Goal: Book appointment/travel/reservation

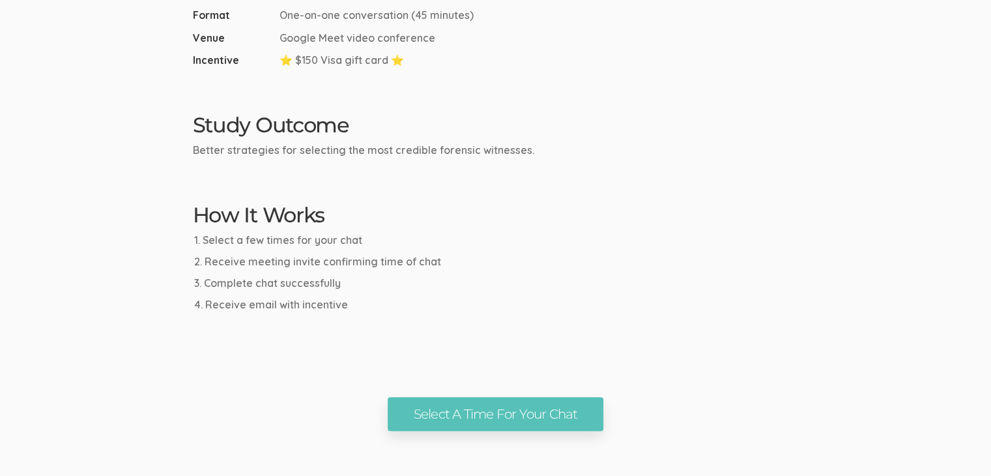
scroll to position [547, 0]
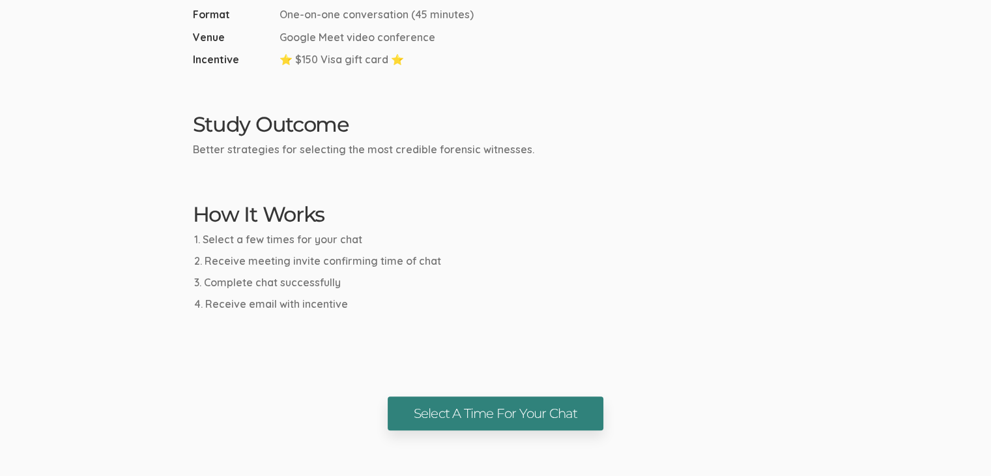
click at [527, 411] on link "Select A Time For Your Chat" at bounding box center [496, 413] width 216 height 35
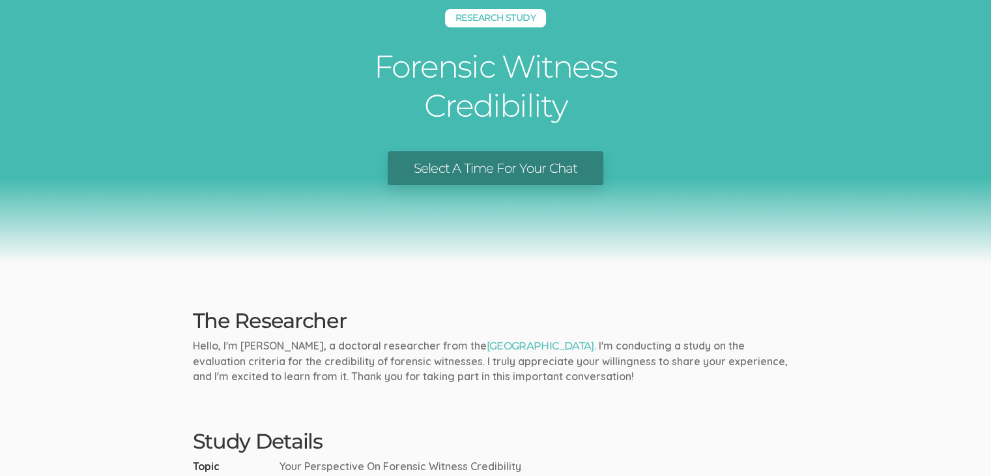
scroll to position [227, 0]
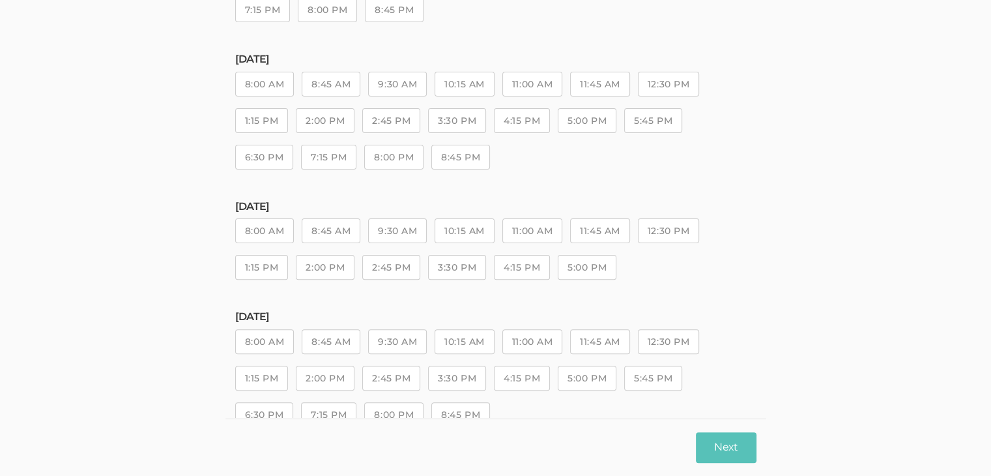
scroll to position [388, 0]
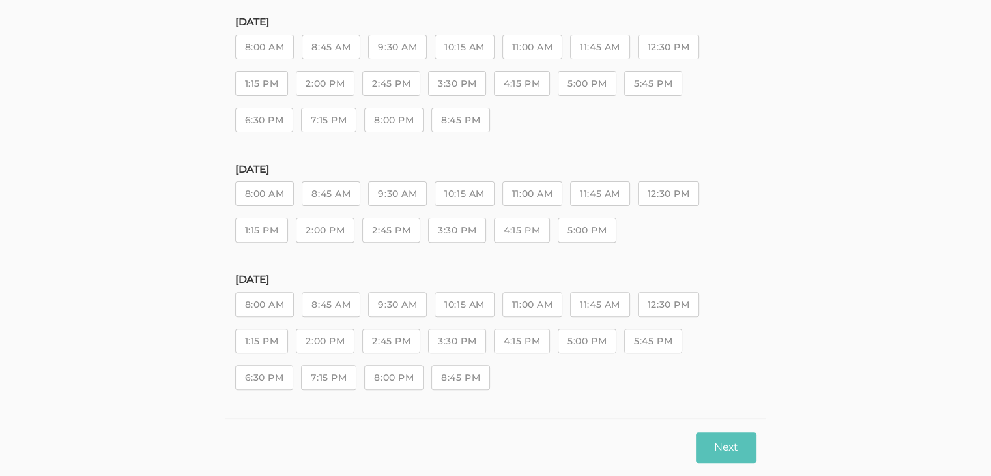
click at [330, 341] on button "2:00 PM" at bounding box center [325, 340] width 59 height 25
click at [734, 442] on button "Next" at bounding box center [726, 447] width 60 height 31
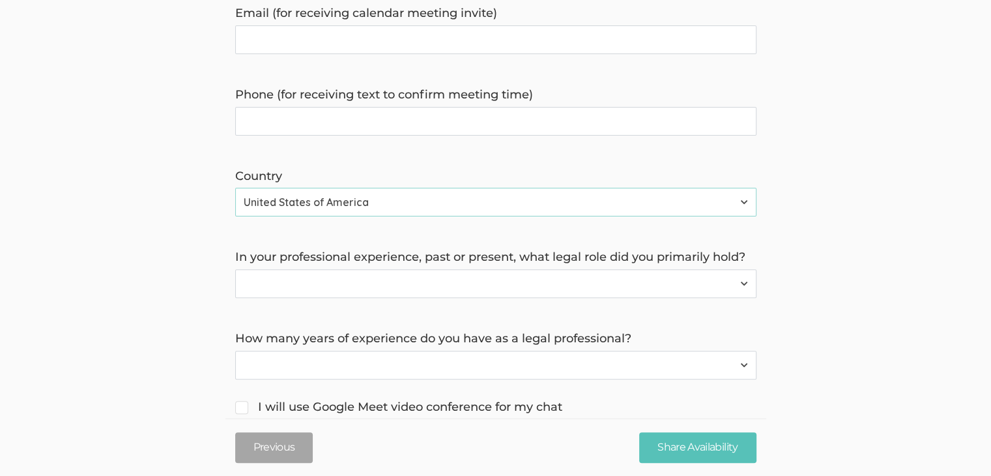
scroll to position [0, 0]
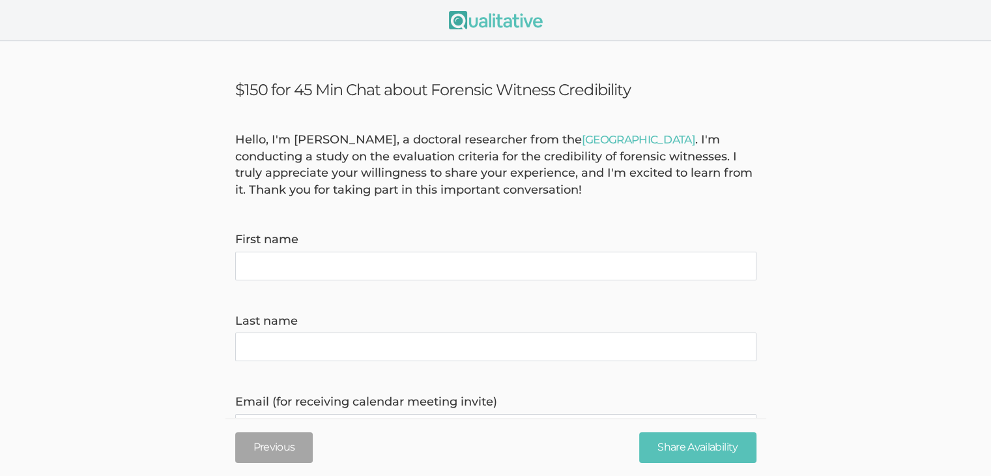
click at [379, 259] on name "First name" at bounding box center [495, 266] width 521 height 29
type name "[PERSON_NAME]"
type invite\) "[EMAIL_ADDRESS][DOMAIN_NAME]"
type time\) "5109318585"
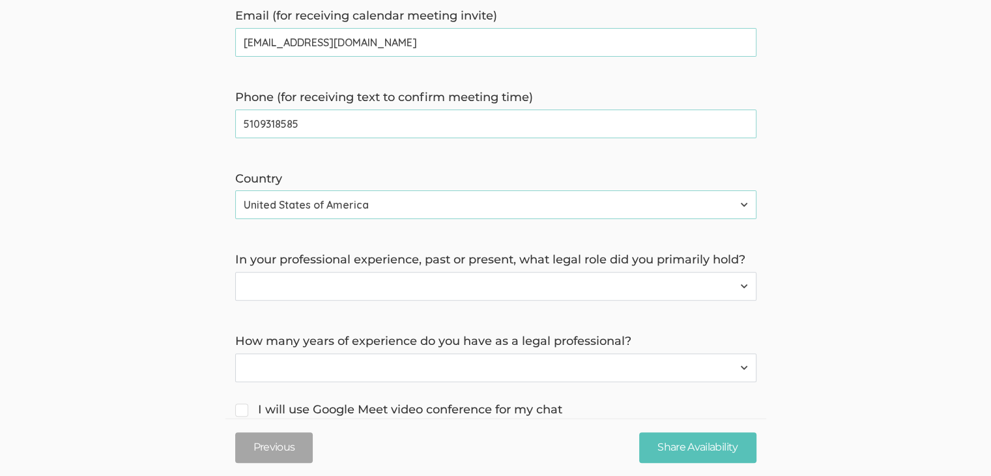
scroll to position [387, 0]
click at [360, 285] on select "Forensic Professional (also includes Forensic Analyst or Forensic Examiner) Inv…" at bounding box center [495, 284] width 521 height 29
select select "4"
click at [235, 270] on select "Forensic Professional (also includes Forensic Analyst or Forensic Examiner) Inv…" at bounding box center [495, 284] width 521 height 29
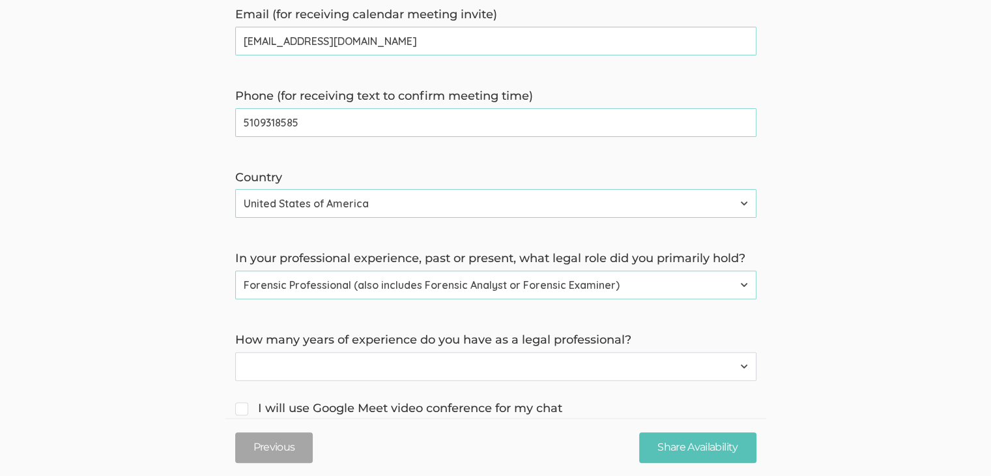
click at [347, 368] on select "Less than 1 year 1 to 4 years 5+ years" at bounding box center [495, 366] width 521 height 29
click at [367, 295] on select "Forensic Professional (also includes Forensic Analyst or Forensic Examiner) Inv…" at bounding box center [495, 284] width 521 height 29
click at [830, 267] on form "Hello, I'm [PERSON_NAME], a doctoral researcher from the [GEOGRAPHIC_DATA] . I'…" at bounding box center [495, 99] width 991 height 709
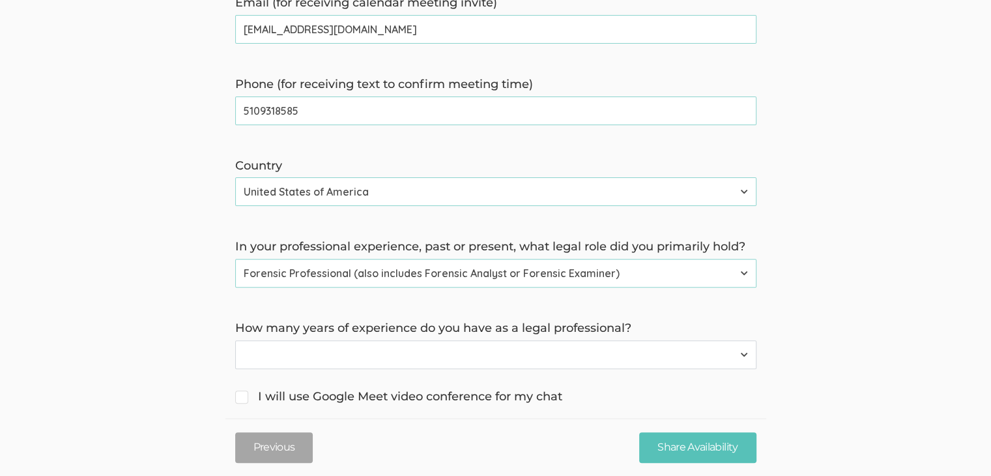
scroll to position [450, 0]
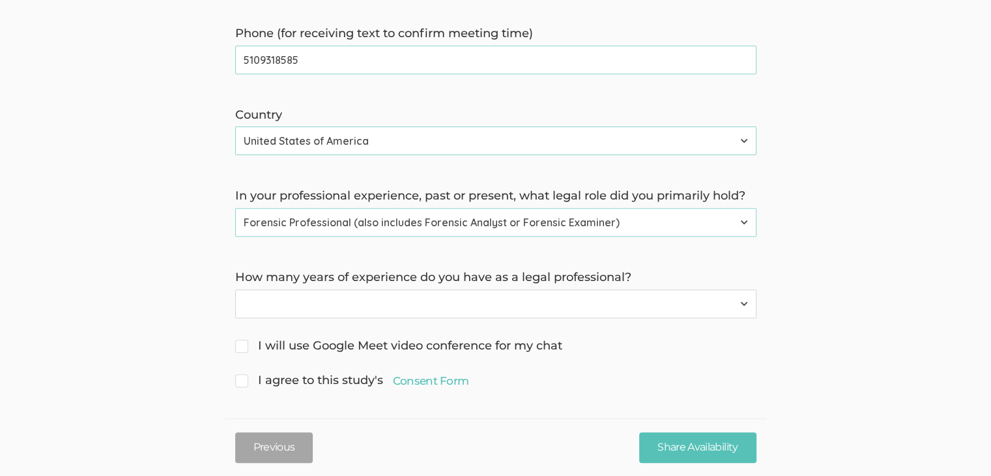
click at [462, 306] on select "Less than 1 year 1 to 4 years 5+ years" at bounding box center [495, 303] width 521 height 29
select select "0"
click at [235, 289] on select "Less than 1 year 1 to 4 years 5+ years" at bounding box center [495, 303] width 521 height 29
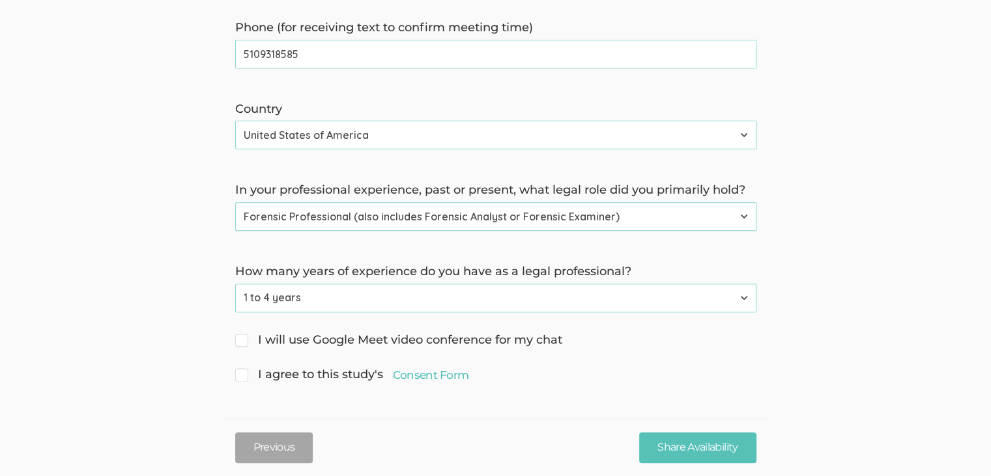
click at [240, 336] on input "I will use Google Meet video conference for my chat" at bounding box center [239, 338] width 8 height 8
checkbox input "true"
